Goal: Task Accomplishment & Management: Manage account settings

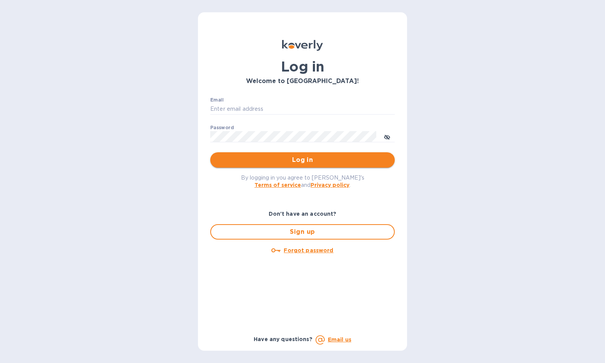
type input "[PERSON_NAME][EMAIL_ADDRESS][DOMAIN_NAME]"
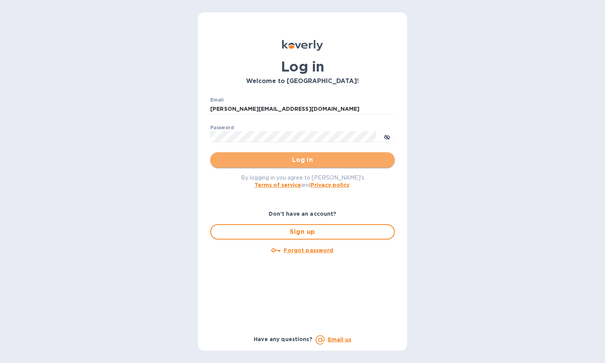
click at [307, 160] on span "Log in" at bounding box center [302, 159] width 172 height 9
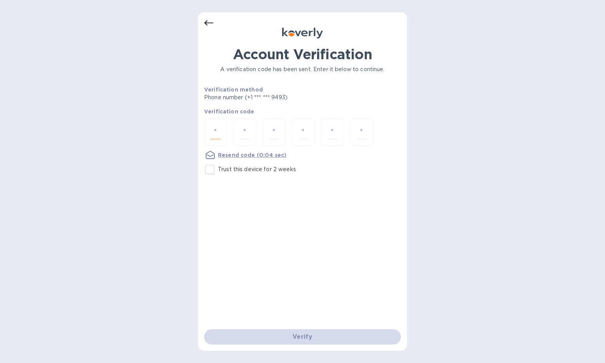
click at [214, 130] on input "number" at bounding box center [216, 132] width 10 height 14
type input "7"
type input "6"
type input "2"
type input "9"
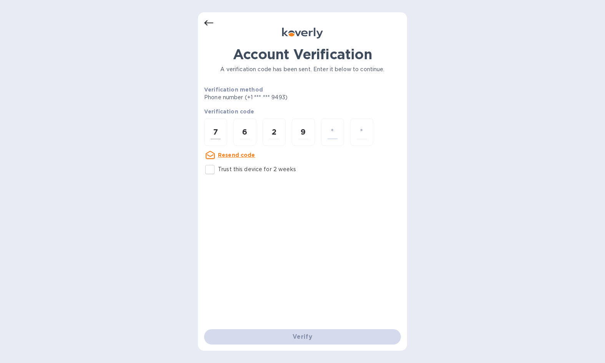
type input "5"
type input "3"
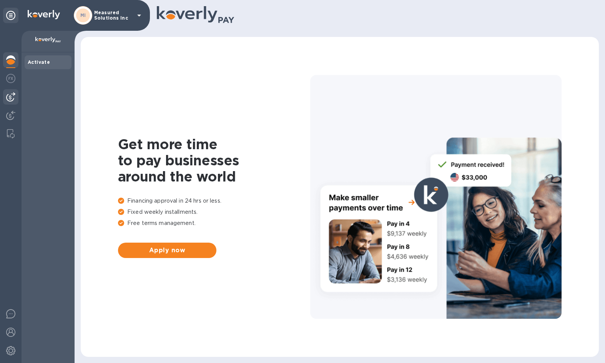
click at [13, 93] on img at bounding box center [10, 96] width 9 height 9
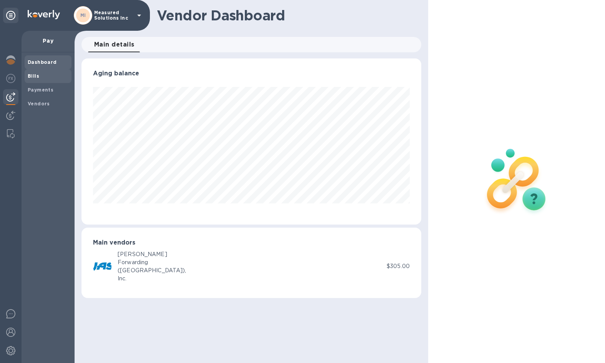
scroll to position [166, 340]
click at [32, 75] on b "Bills" at bounding box center [34, 76] width 12 height 6
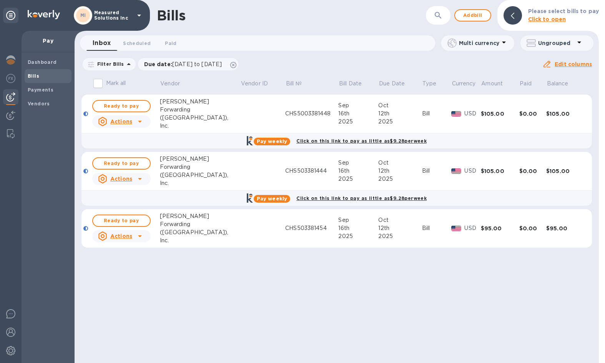
click at [100, 83] on input "Mark all" at bounding box center [98, 83] width 16 height 16
checkbox input "true"
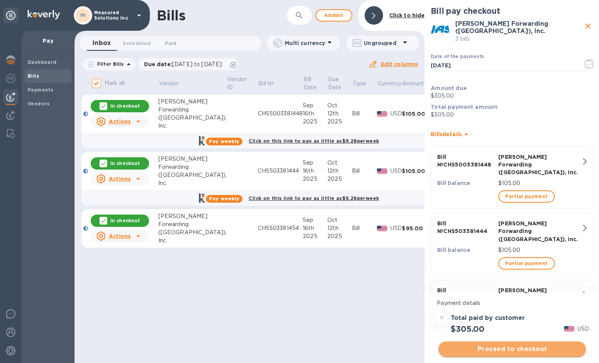
click at [532, 346] on span "Proceed to checkout" at bounding box center [512, 349] width 135 height 9
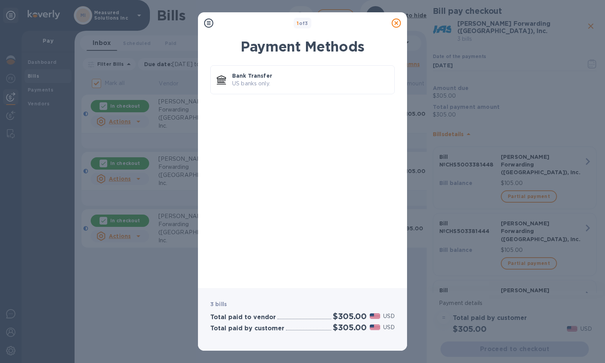
click at [376, 145] on div "Bank Transfer US banks only." at bounding box center [302, 171] width 197 height 221
click at [242, 76] on p "Bank Transfer" at bounding box center [310, 76] width 156 height 8
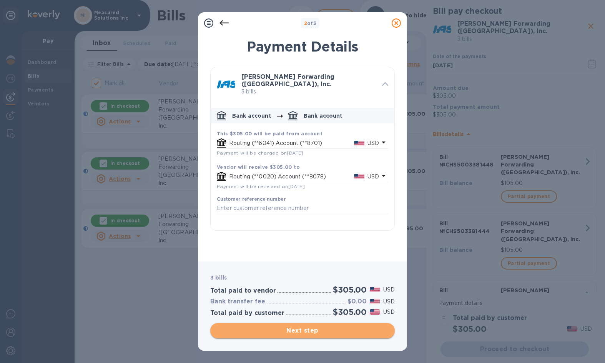
click at [299, 330] on span "Next step" at bounding box center [302, 330] width 172 height 9
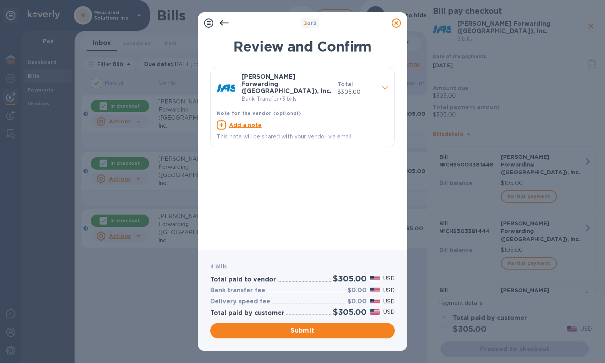
click at [275, 95] on p "Bank Transfer • 3 bills" at bounding box center [286, 99] width 90 height 8
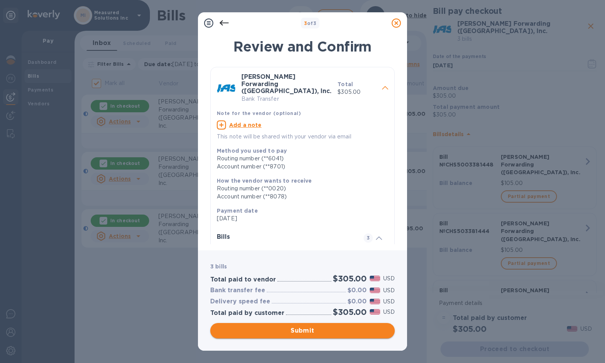
click at [299, 330] on span "Submit" at bounding box center [302, 330] width 172 height 9
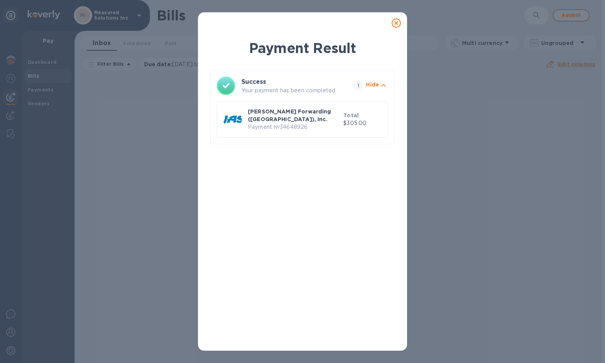
click at [400, 25] on icon at bounding box center [396, 22] width 9 height 9
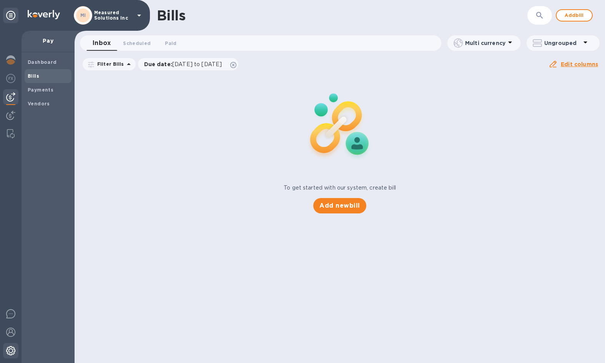
click at [10, 350] on img at bounding box center [10, 350] width 9 height 9
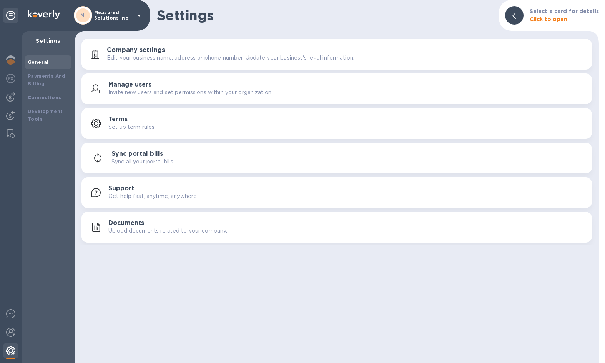
click at [10, 350] on img at bounding box center [10, 350] width 9 height 9
click at [14, 333] on img at bounding box center [10, 332] width 9 height 9
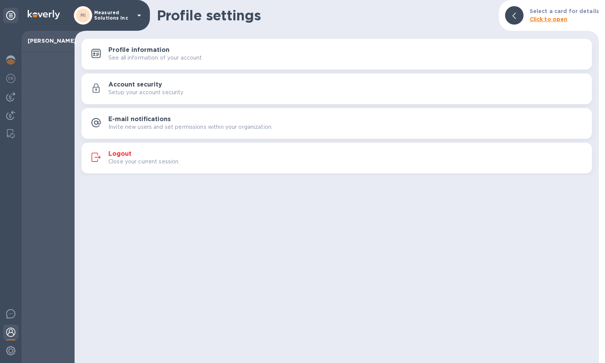
click at [123, 150] on h3 "Logout" at bounding box center [119, 153] width 23 height 7
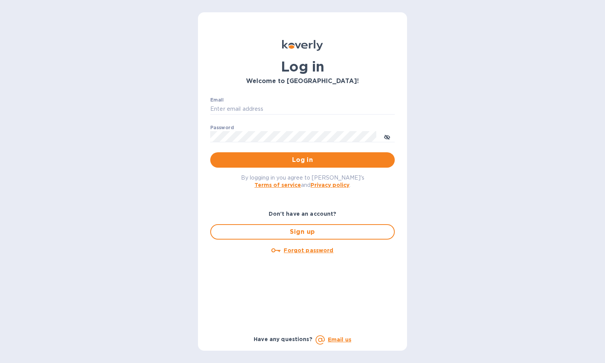
type input "[PERSON_NAME][EMAIL_ADDRESS][DOMAIN_NAME]"
